Goal: Obtain resource: Obtain resource

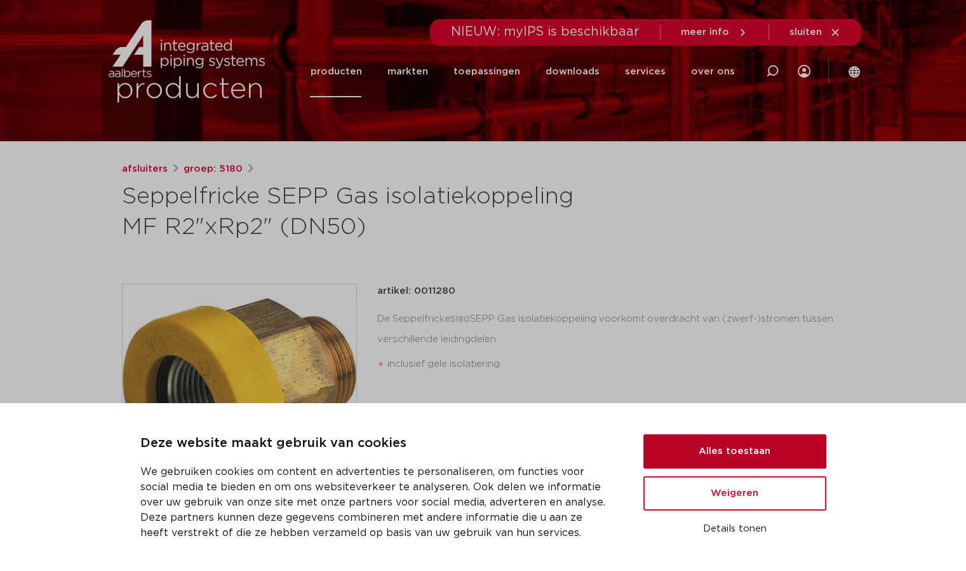
scroll to position [64, 0]
click at [694, 450] on button "Alles toestaan" at bounding box center [735, 451] width 183 height 34
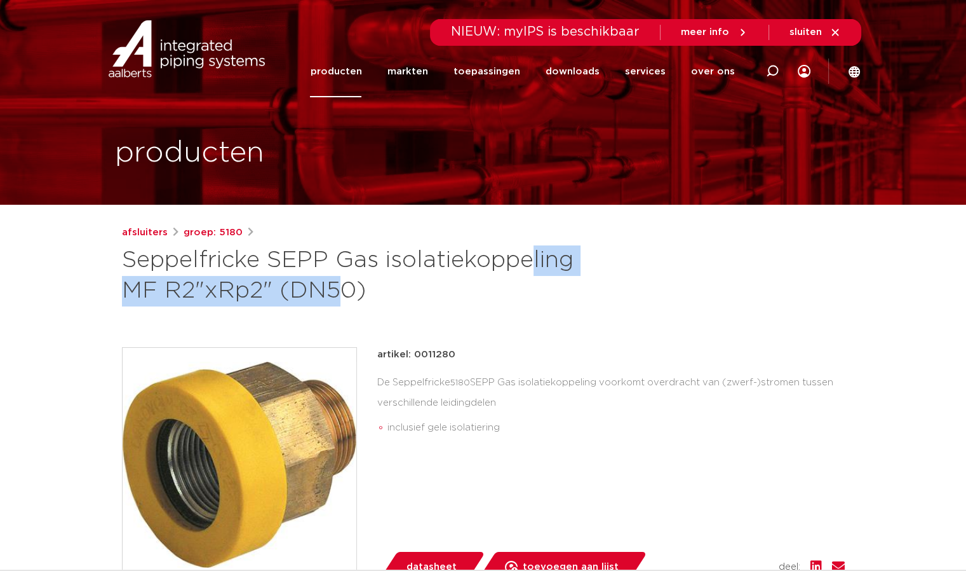
drag, startPoint x: 336, startPoint y: 255, endPoint x: 590, endPoint y: 255, distance: 253.5
click at [590, 255] on h1 "Seppelfricke SEPP Gas isolatiekoppeling MF R2"xRp2" (DN50)" at bounding box center [360, 275] width 477 height 61
click at [619, 264] on div "afsluiters groep: 5180 Seppelfricke SEPP Gas isolatiekoppeling MF R2"xRp2" (DN5…" at bounding box center [483, 265] width 723 height 81
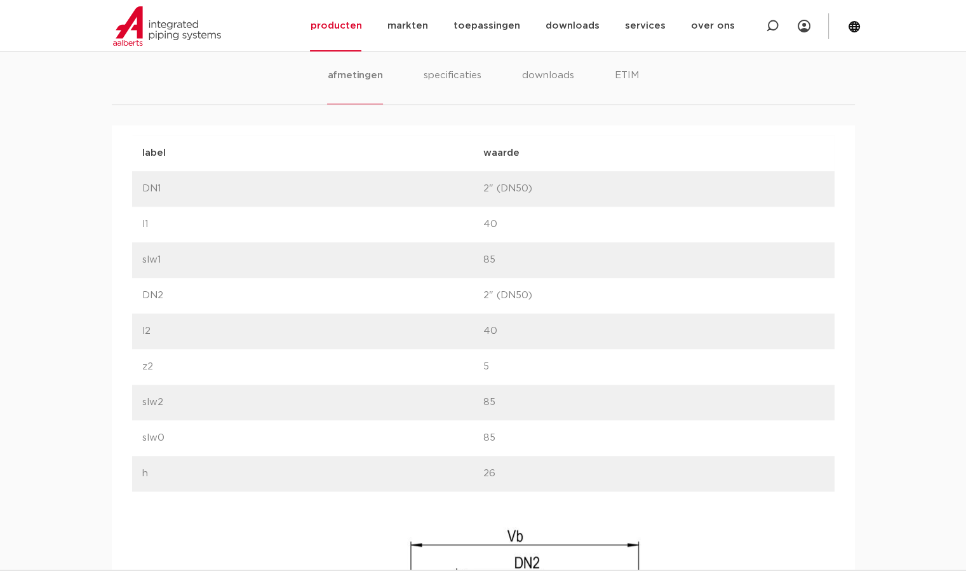
scroll to position [621, 0]
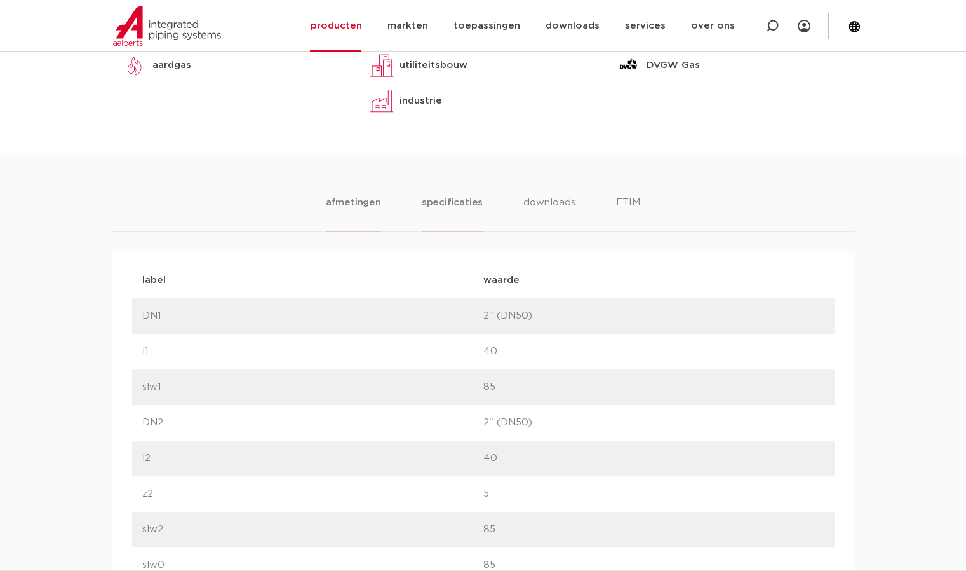
click at [425, 197] on li "specificaties" at bounding box center [452, 213] width 61 height 36
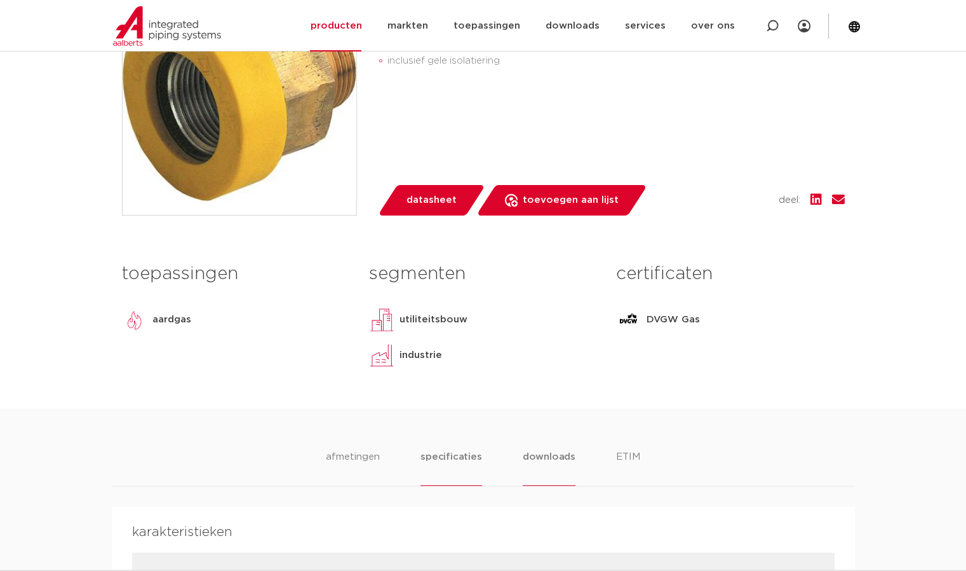
scroll to position [430, 0]
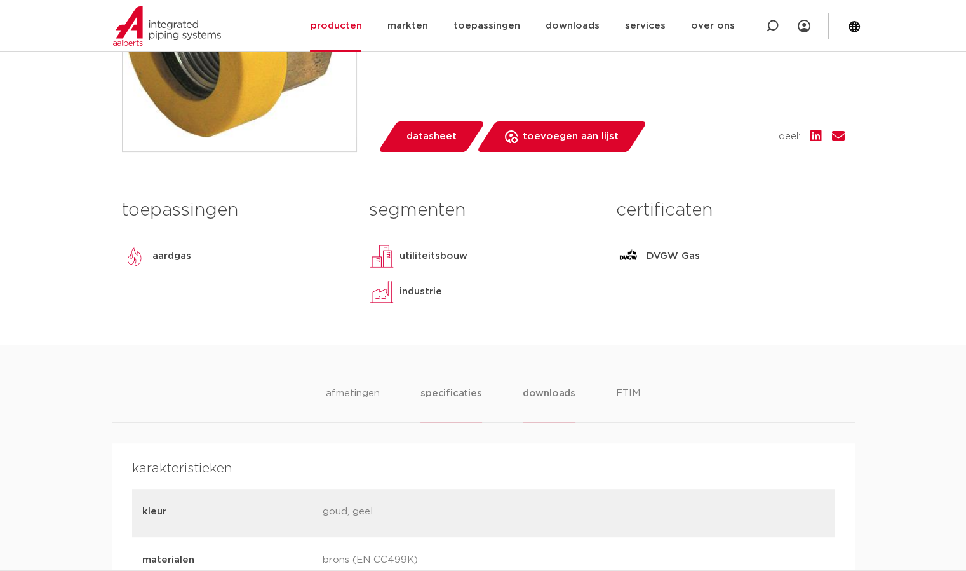
click at [555, 394] on li "downloads" at bounding box center [549, 404] width 53 height 36
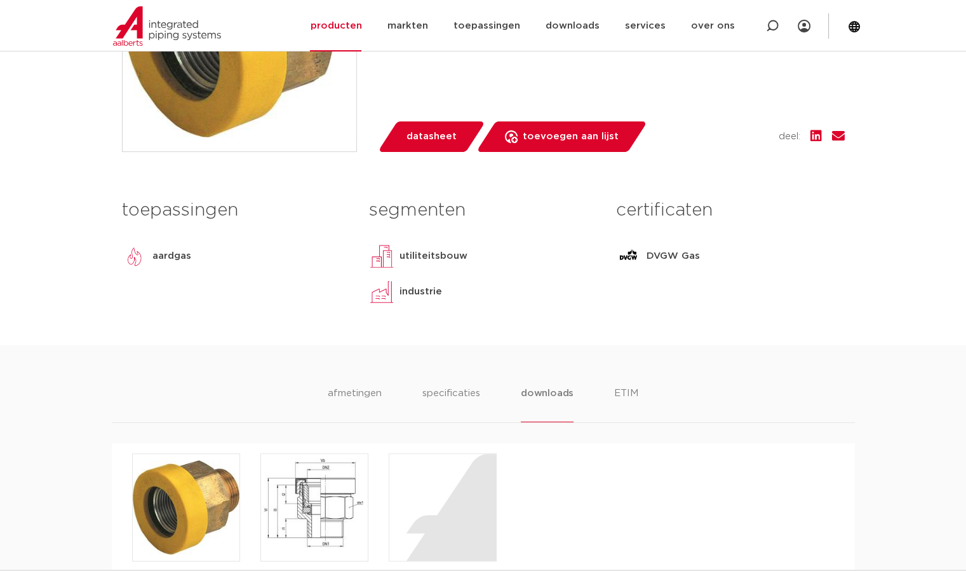
scroll to position [557, 0]
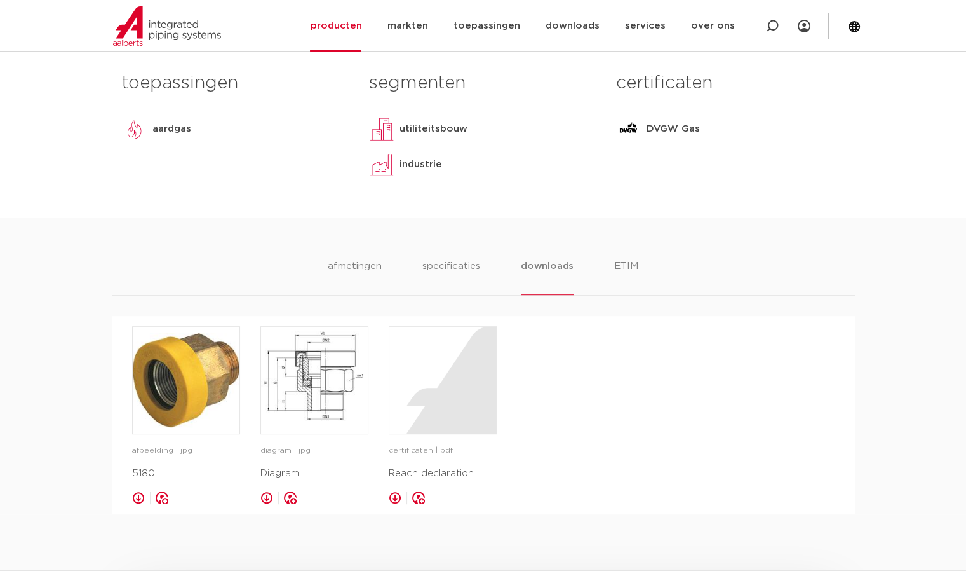
drag, startPoint x: 649, startPoint y: 243, endPoint x: 639, endPoint y: 266, distance: 24.2
click at [649, 245] on div "afmetingen specificaties downloads ETIM afmetingen specificaties downloads ETIM…" at bounding box center [483, 366] width 966 height 296
click at [633, 280] on li "ETIM" at bounding box center [626, 277] width 23 height 36
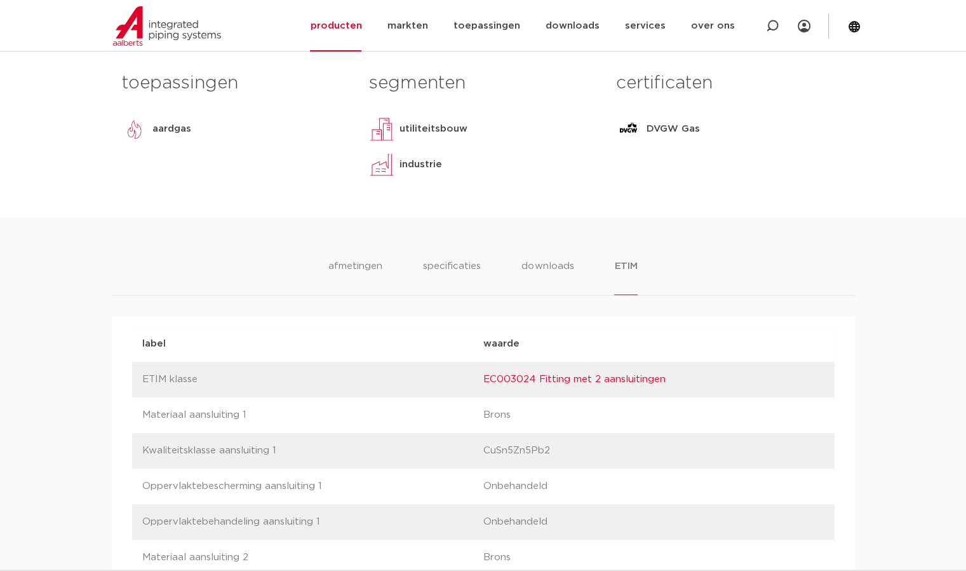
scroll to position [621, 0]
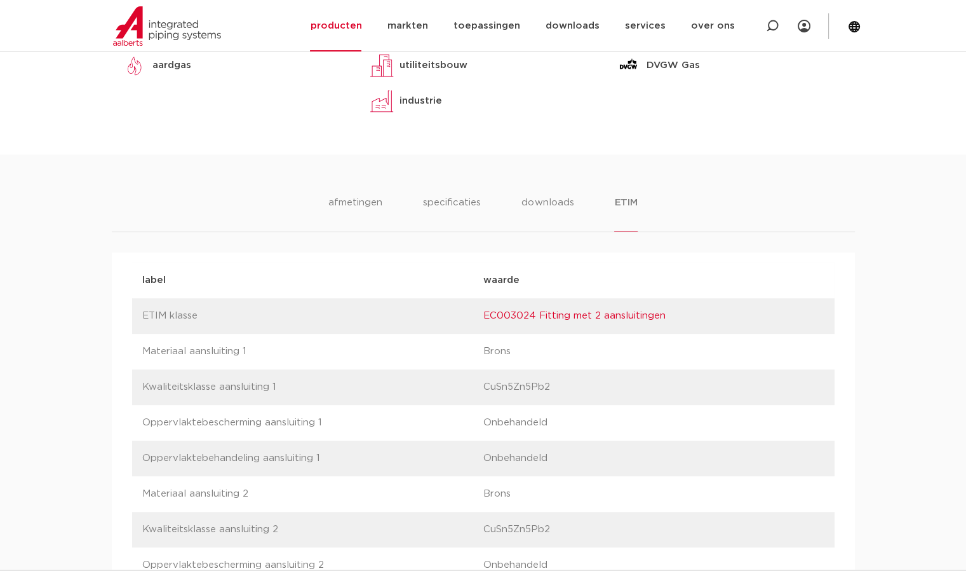
click at [355, 198] on li "afmetingen" at bounding box center [355, 213] width 55 height 36
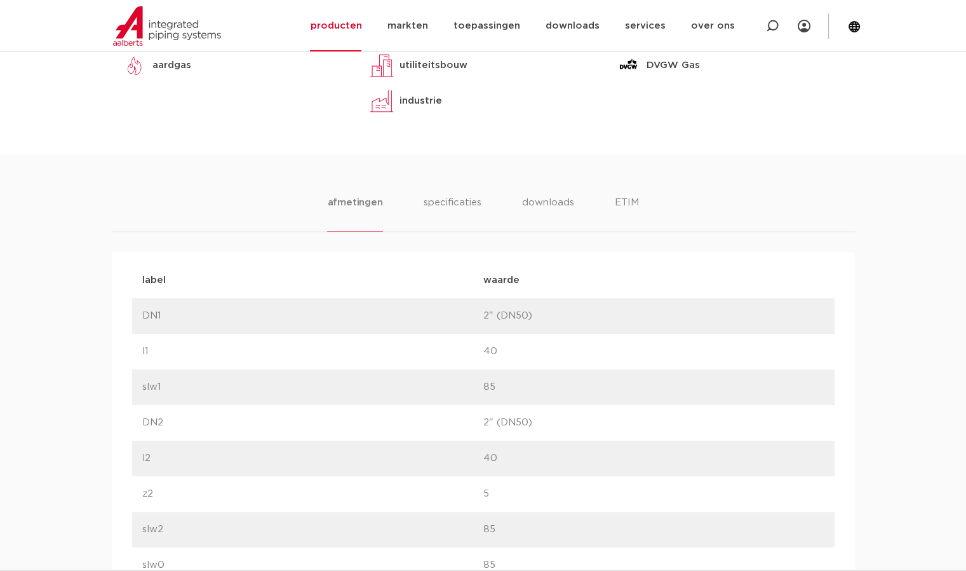
scroll to position [112, 0]
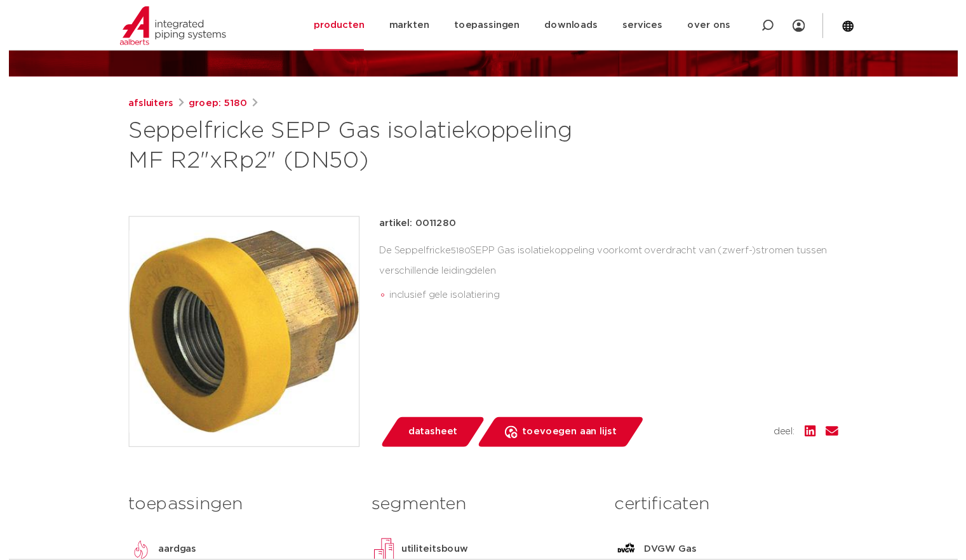
scroll to position [254, 0]
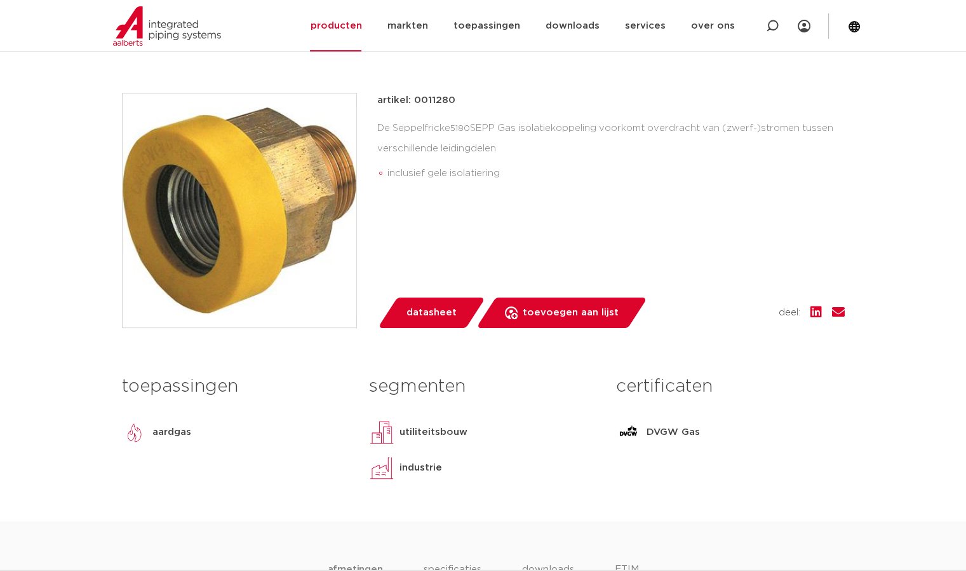
click at [427, 310] on span "datasheet" at bounding box center [432, 312] width 50 height 20
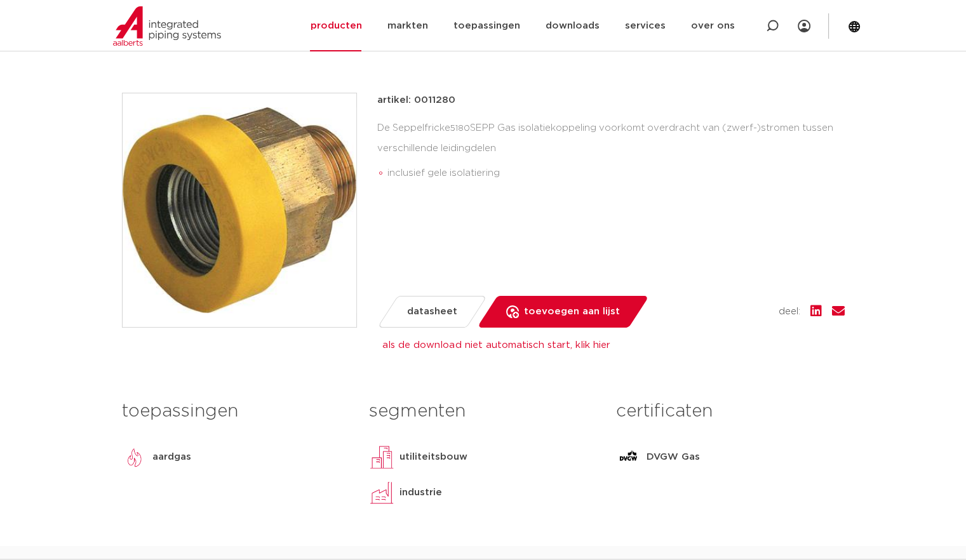
scroll to position [0, 0]
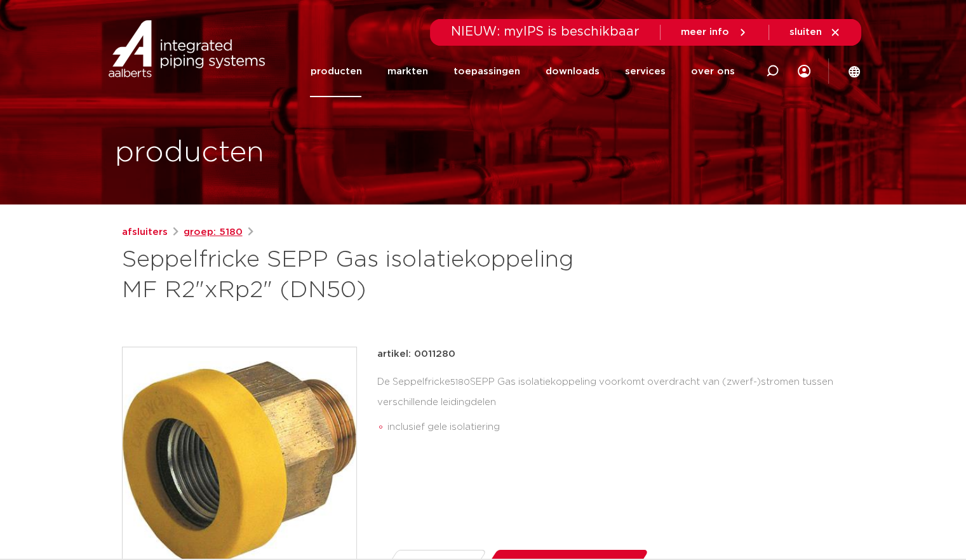
click at [217, 233] on link "groep: 5180" at bounding box center [213, 232] width 59 height 15
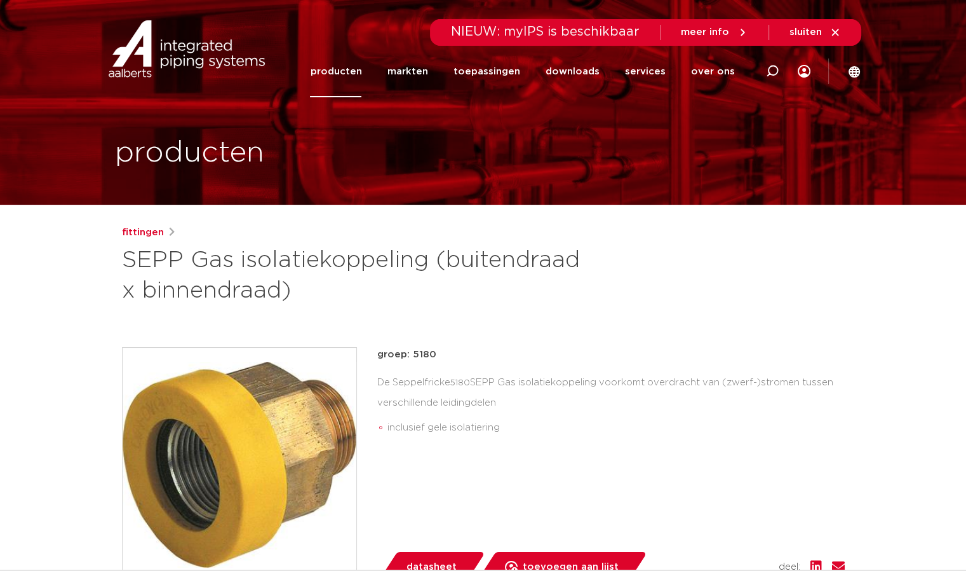
scroll to position [64, 0]
